Goal: Obtain resource: Download file/media

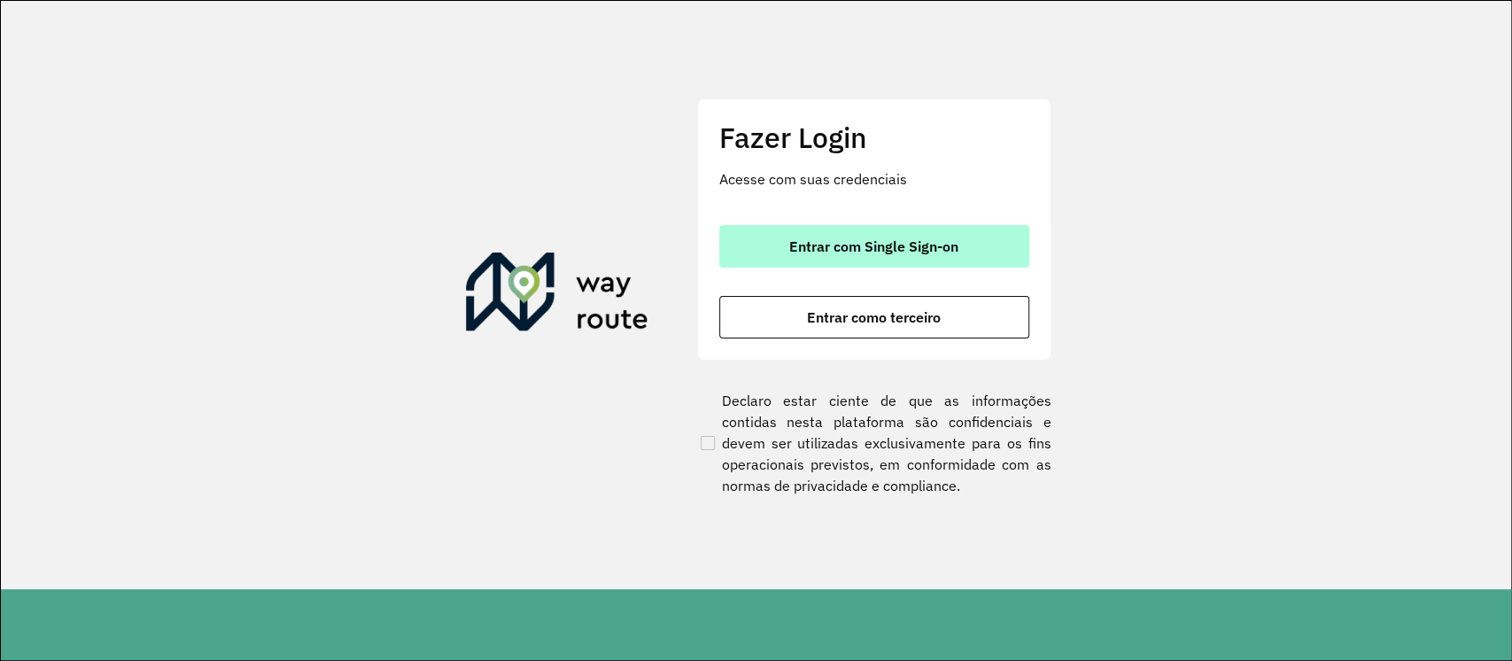
click at [786, 244] on button "Entrar com Single Sign-on" at bounding box center [874, 246] width 310 height 43
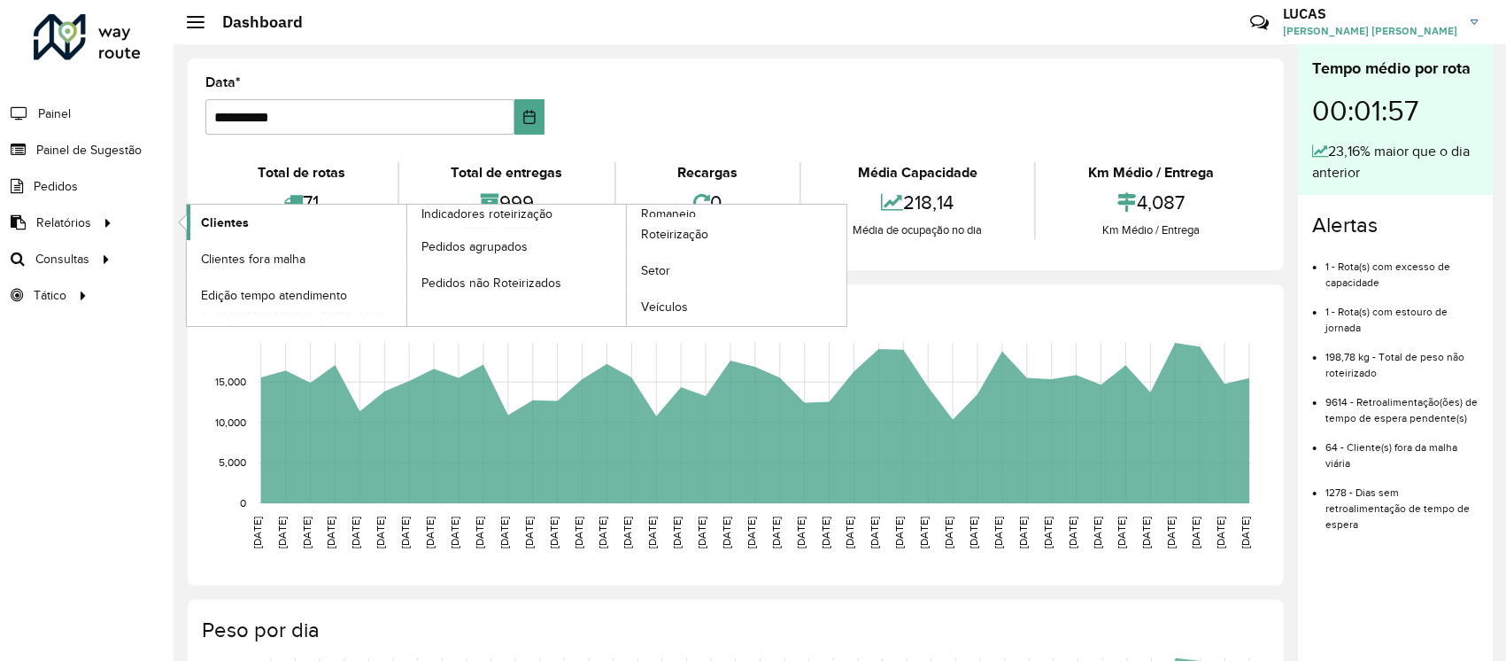
click at [218, 221] on span "Clientes" at bounding box center [225, 222] width 48 height 19
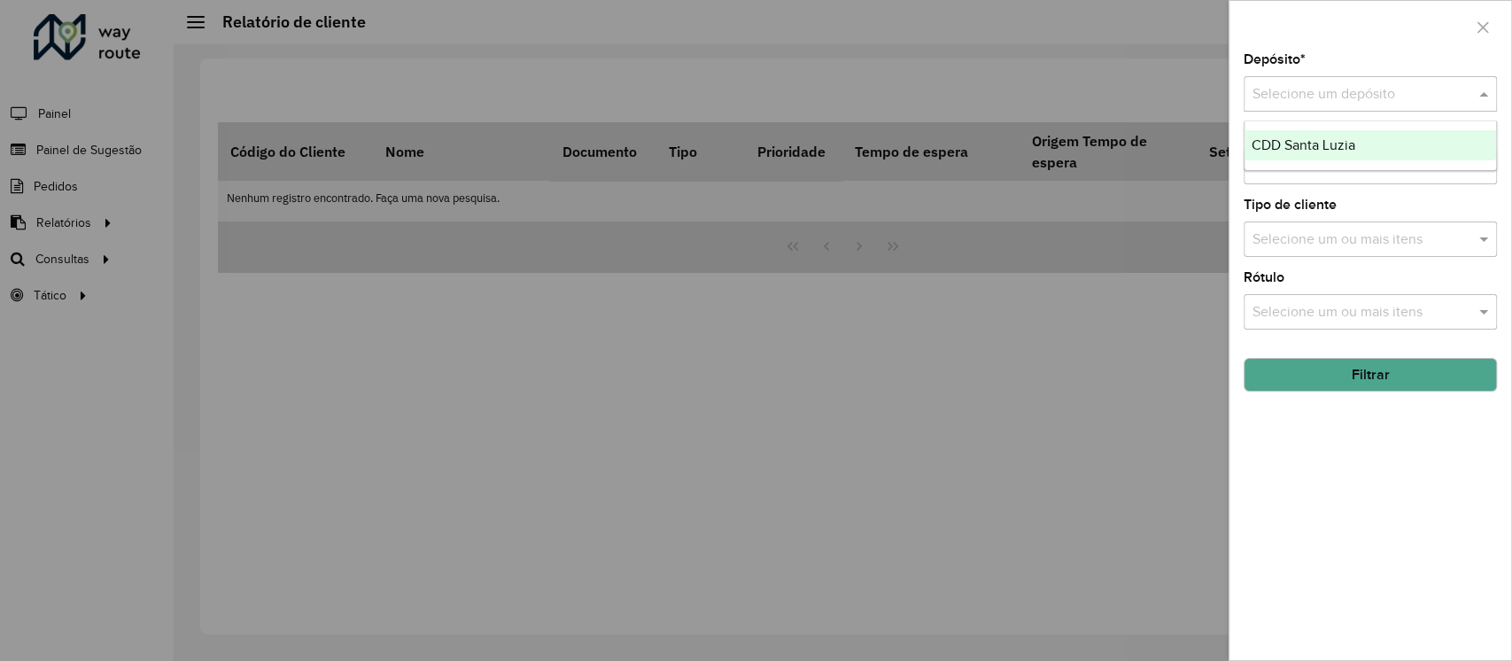
click at [1311, 101] on input "text" at bounding box center [1352, 94] width 200 height 21
click at [1314, 138] on span "CDD Santa Luzia" at bounding box center [1303, 144] width 104 height 15
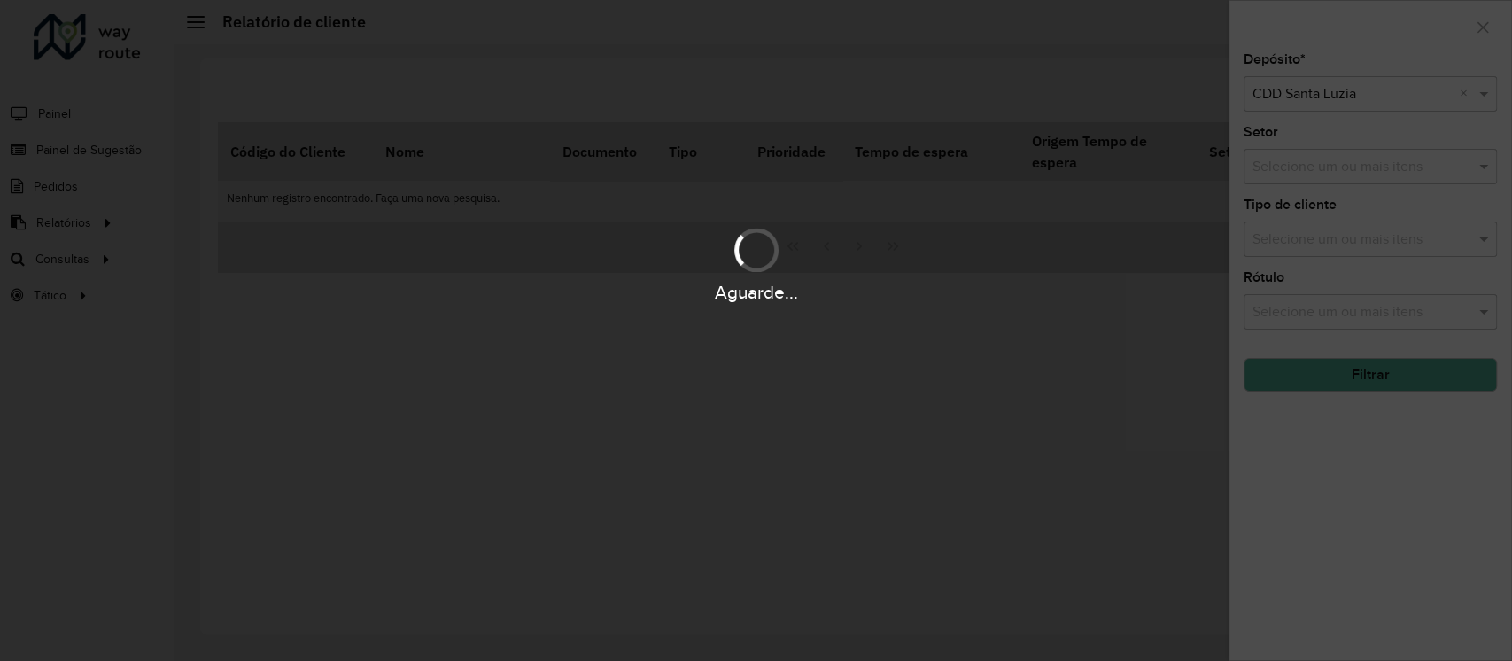
click at [1345, 364] on div "Aguarde..." at bounding box center [756, 330] width 1512 height 661
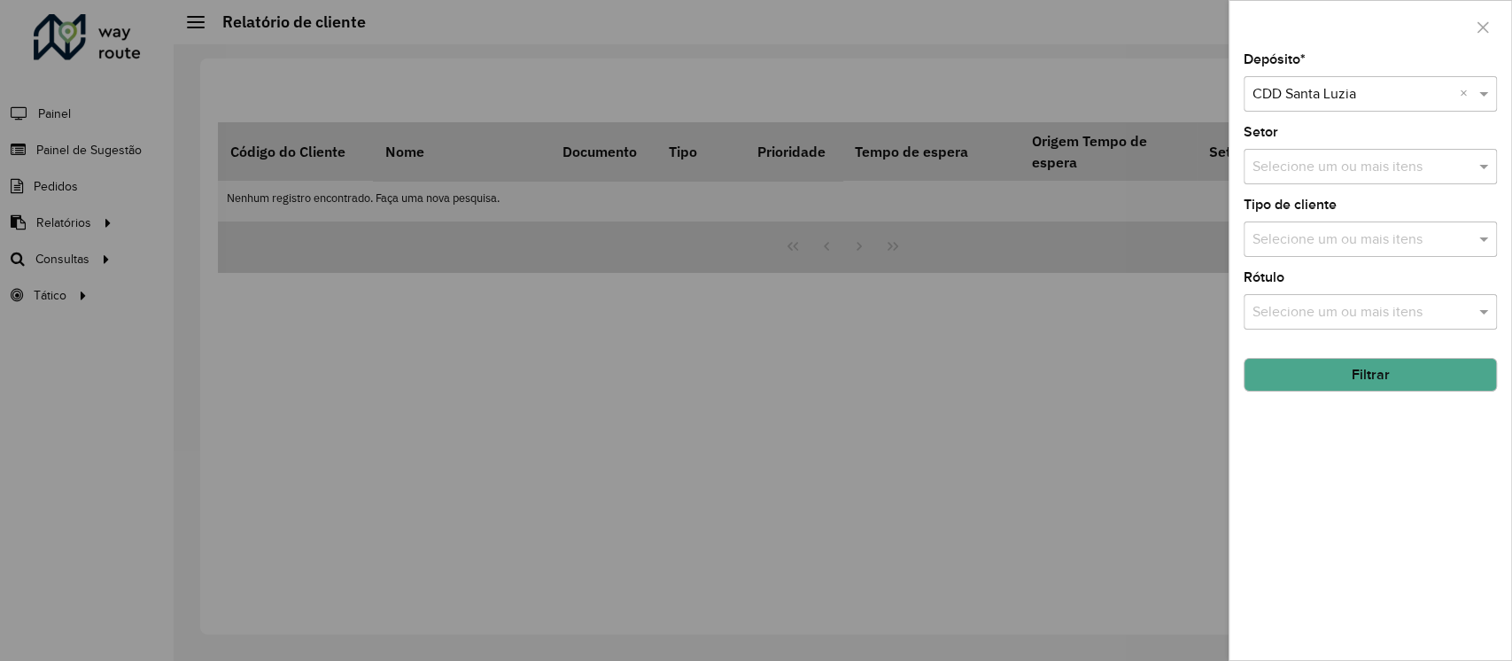
click at [1351, 365] on button "Filtrar" at bounding box center [1369, 375] width 253 height 34
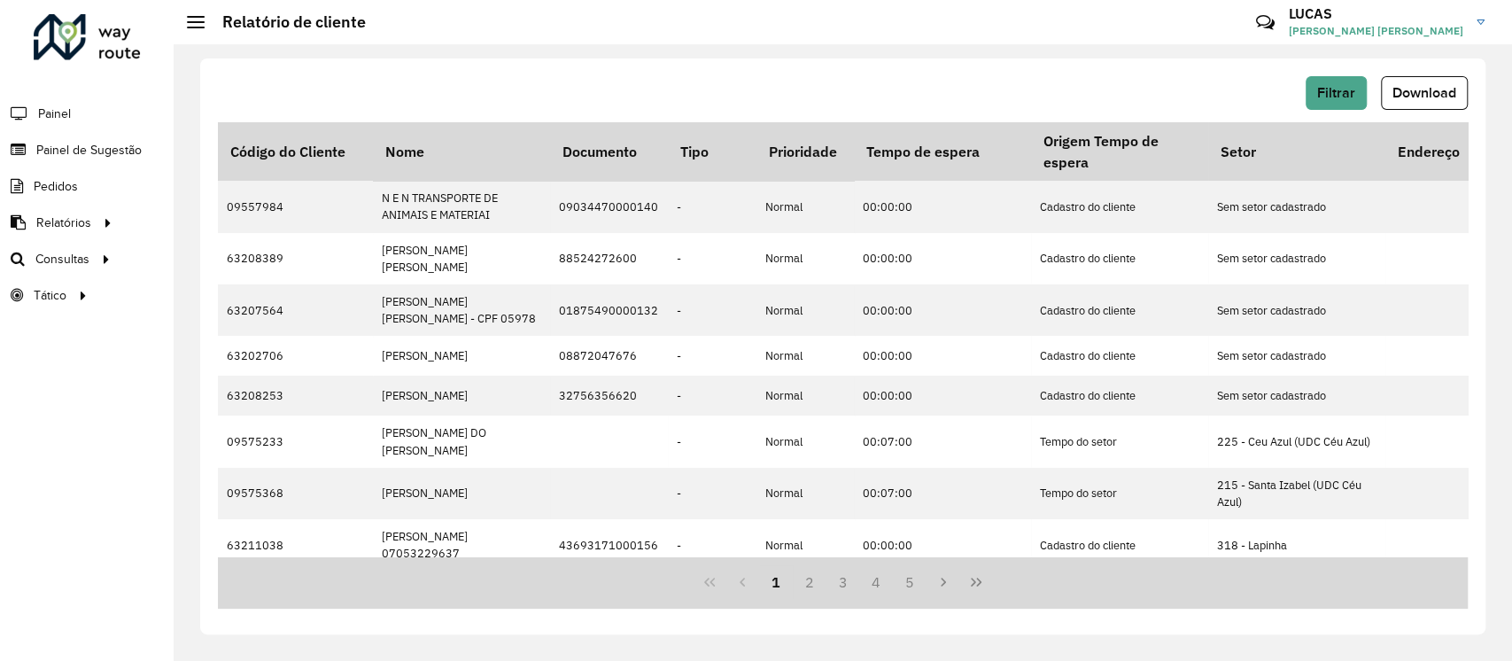
drag, startPoint x: 909, startPoint y: 94, endPoint x: 940, endPoint y: 81, distance: 33.7
click at [909, 94] on div "Filtrar Download" at bounding box center [843, 93] width 1250 height 34
click at [1420, 98] on span "Download" at bounding box center [1424, 92] width 64 height 15
